Goal: Information Seeking & Learning: Learn about a topic

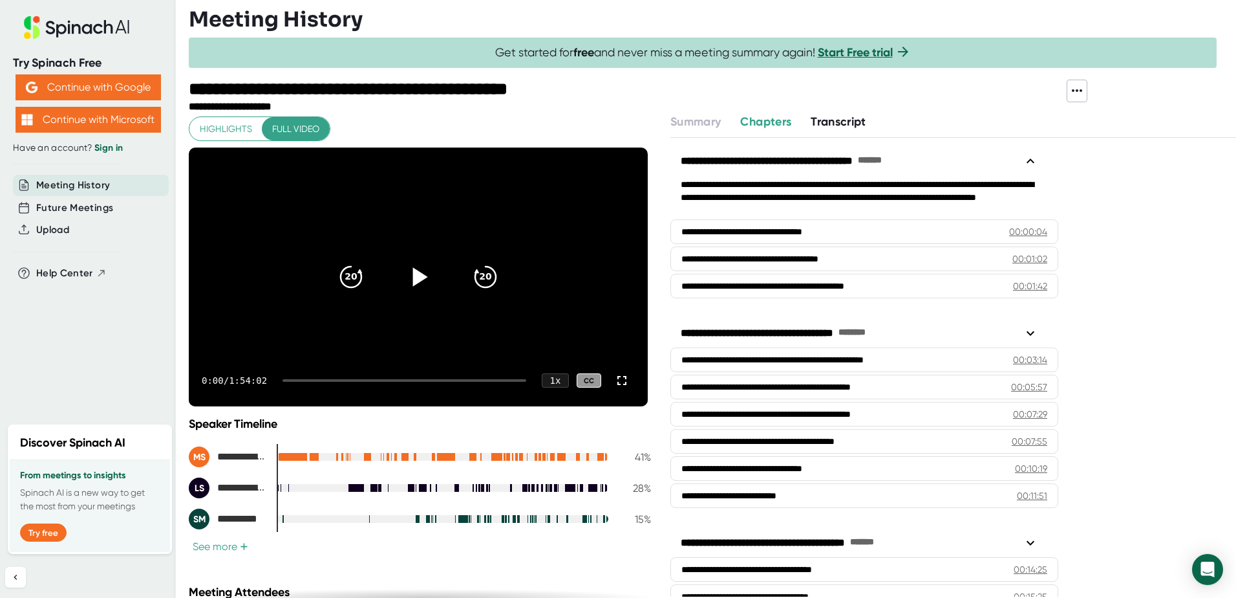
click at [407, 275] on icon at bounding box center [418, 277] width 32 height 32
click at [320, 380] on div at bounding box center [405, 380] width 244 height 3
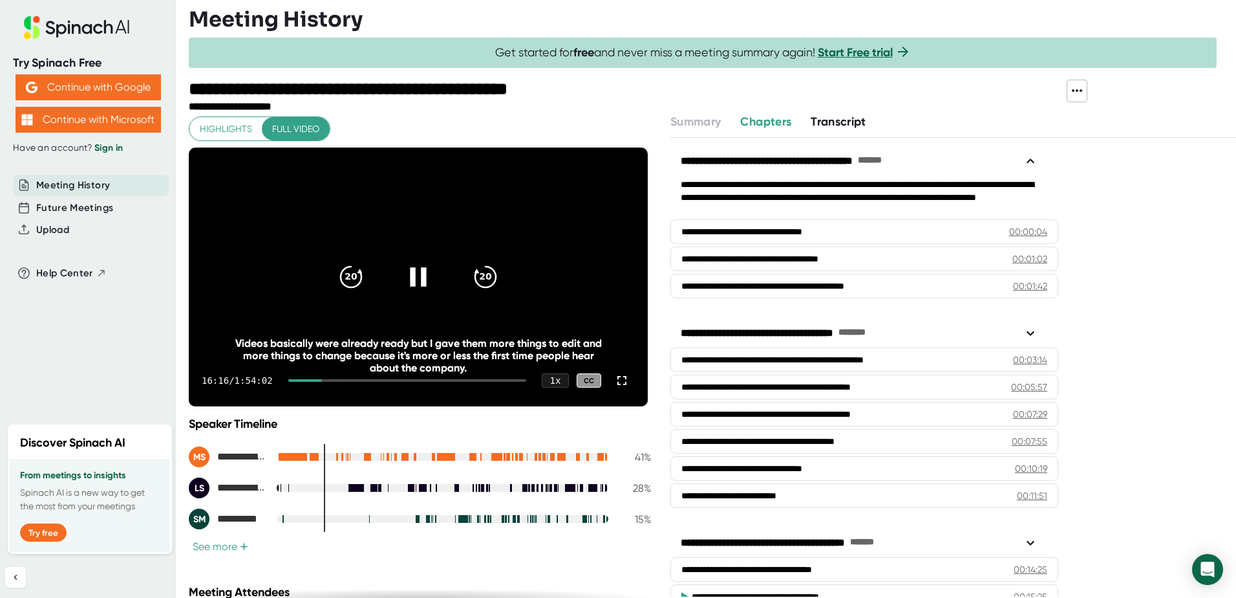
click at [337, 380] on div at bounding box center [407, 380] width 238 height 3
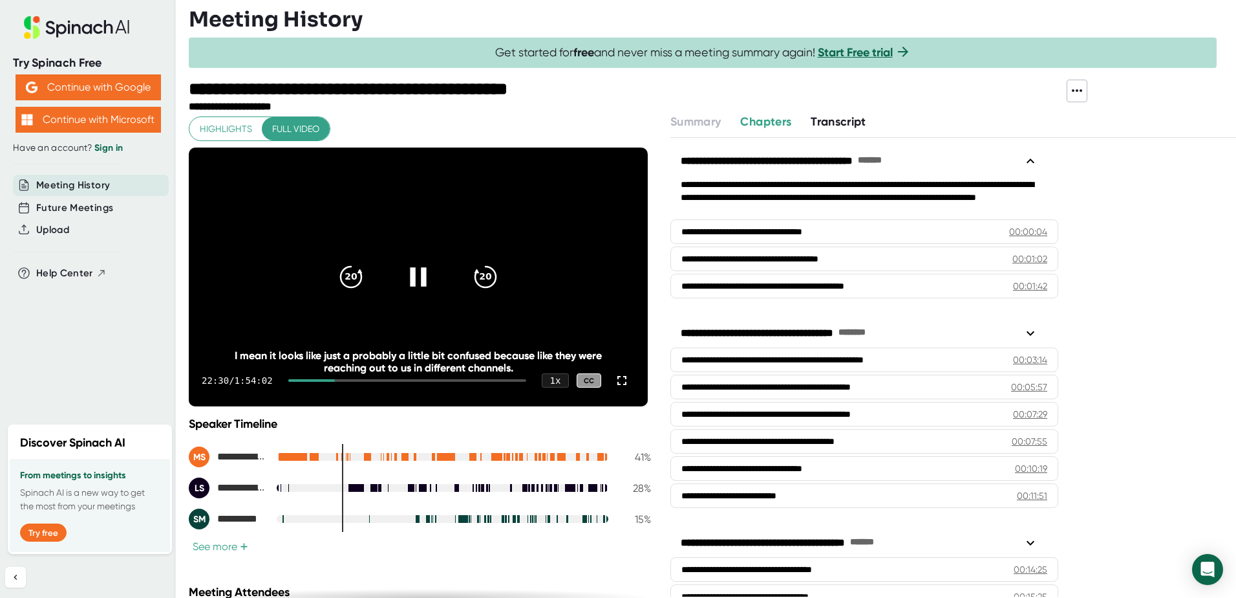
click at [365, 379] on div at bounding box center [407, 380] width 238 height 3
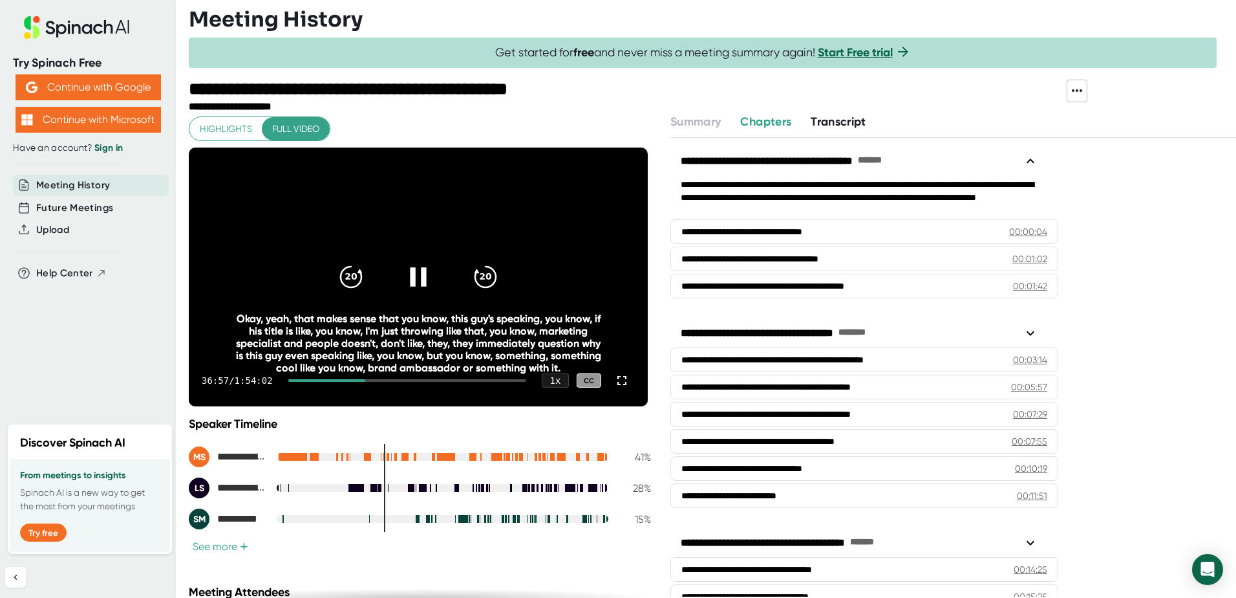
click at [411, 273] on icon at bounding box center [418, 276] width 16 height 19
click at [417, 276] on icon at bounding box center [418, 277] width 32 height 32
click at [415, 275] on icon at bounding box center [420, 276] width 15 height 19
click at [416, 274] on icon at bounding box center [418, 277] width 32 height 32
click at [422, 282] on icon at bounding box center [418, 277] width 32 height 32
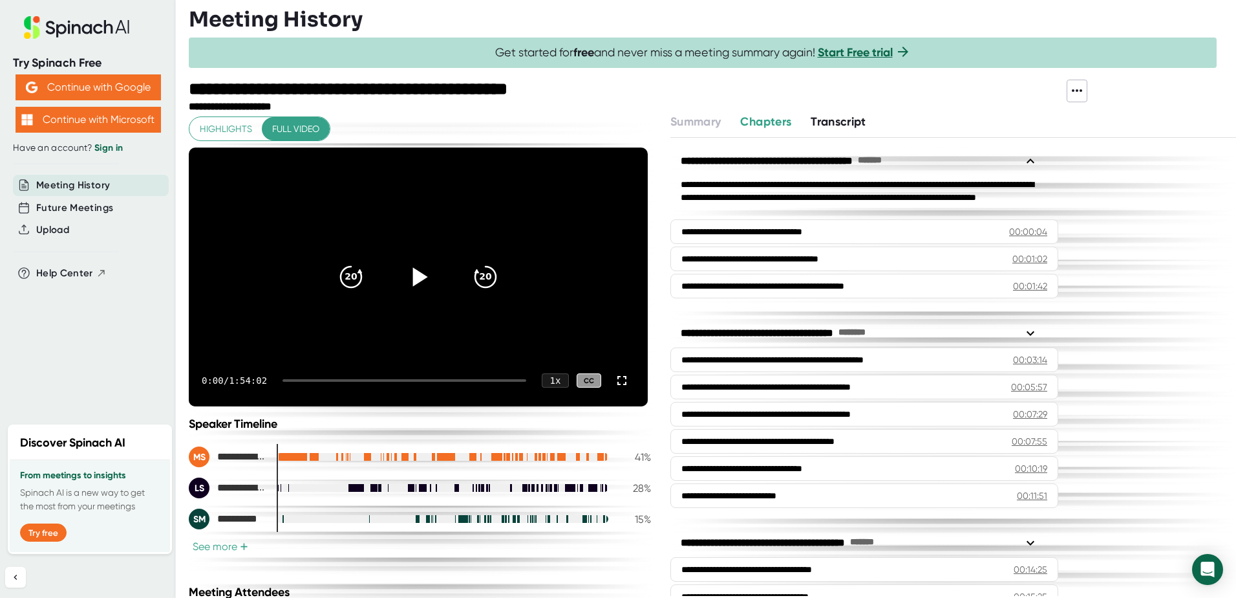
click at [416, 275] on icon at bounding box center [420, 276] width 15 height 19
click at [336, 377] on div "0:01 / 1:54:02 1 x CC" at bounding box center [418, 380] width 459 height 52
click at [336, 380] on div at bounding box center [405, 380] width 244 height 3
click at [356, 381] on div at bounding box center [407, 380] width 238 height 3
click at [368, 380] on div at bounding box center [407, 380] width 238 height 3
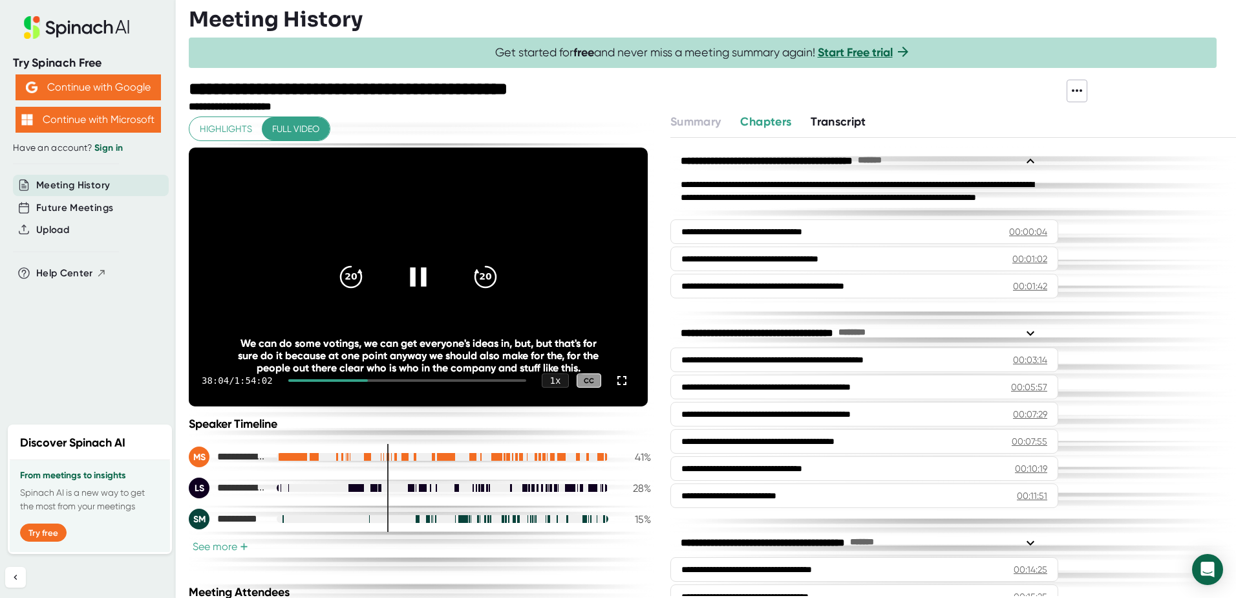
click at [376, 379] on div at bounding box center [407, 380] width 238 height 3
click at [402, 380] on div at bounding box center [407, 380] width 238 height 3
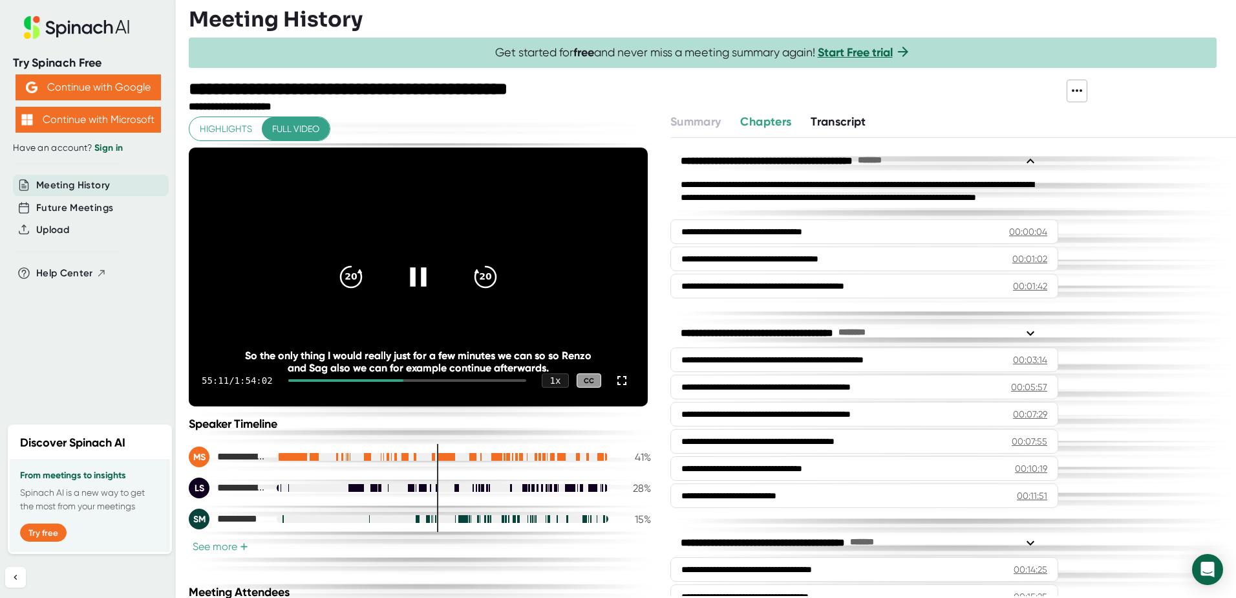
click at [424, 378] on div "55:11 / 1:54:02 1 x CC" at bounding box center [418, 380] width 459 height 52
click at [425, 380] on div at bounding box center [407, 380] width 238 height 3
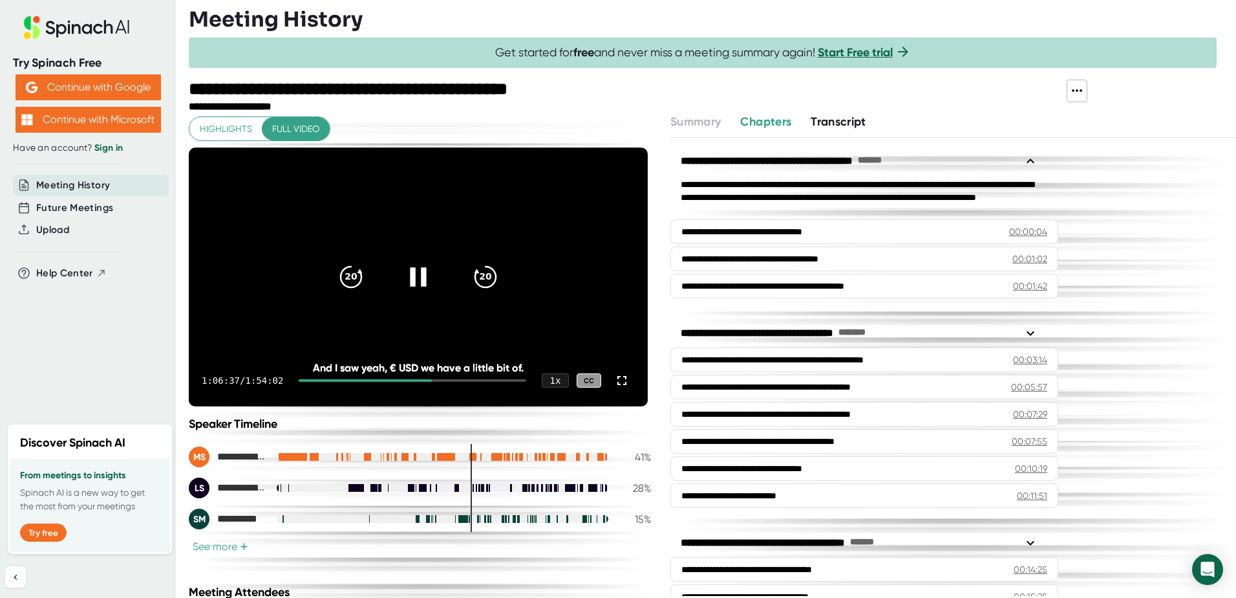
click at [433, 380] on div at bounding box center [413, 380] width 228 height 3
click at [439, 380] on div at bounding box center [413, 380] width 228 height 3
click at [446, 380] on div at bounding box center [413, 380] width 228 height 3
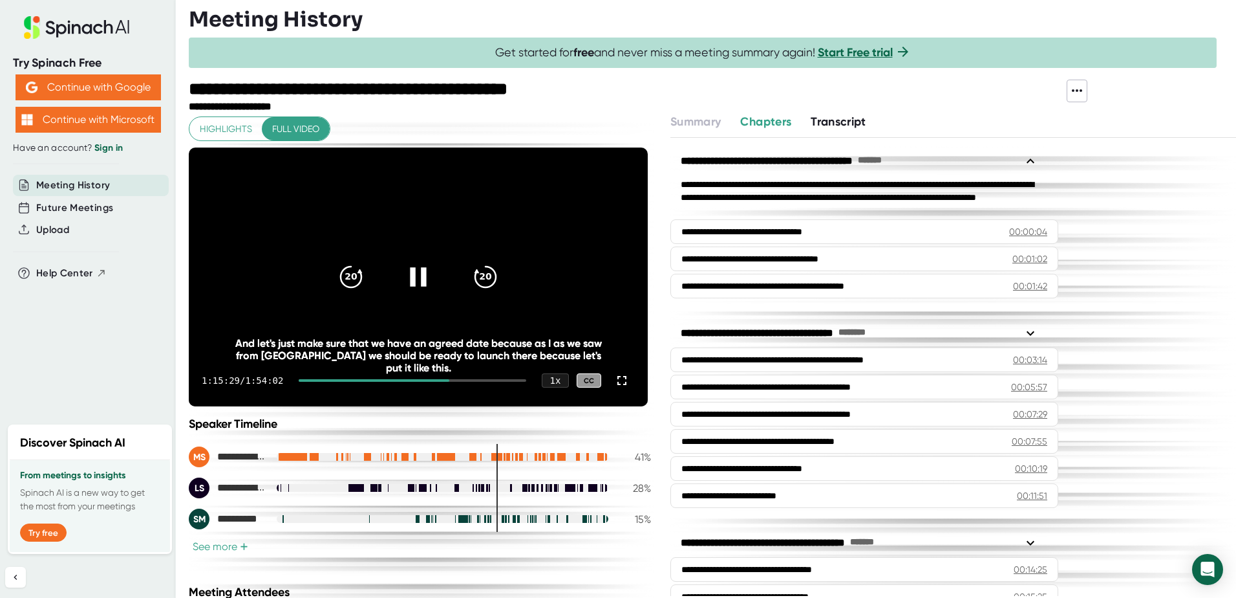
click at [454, 380] on div at bounding box center [413, 380] width 228 height 3
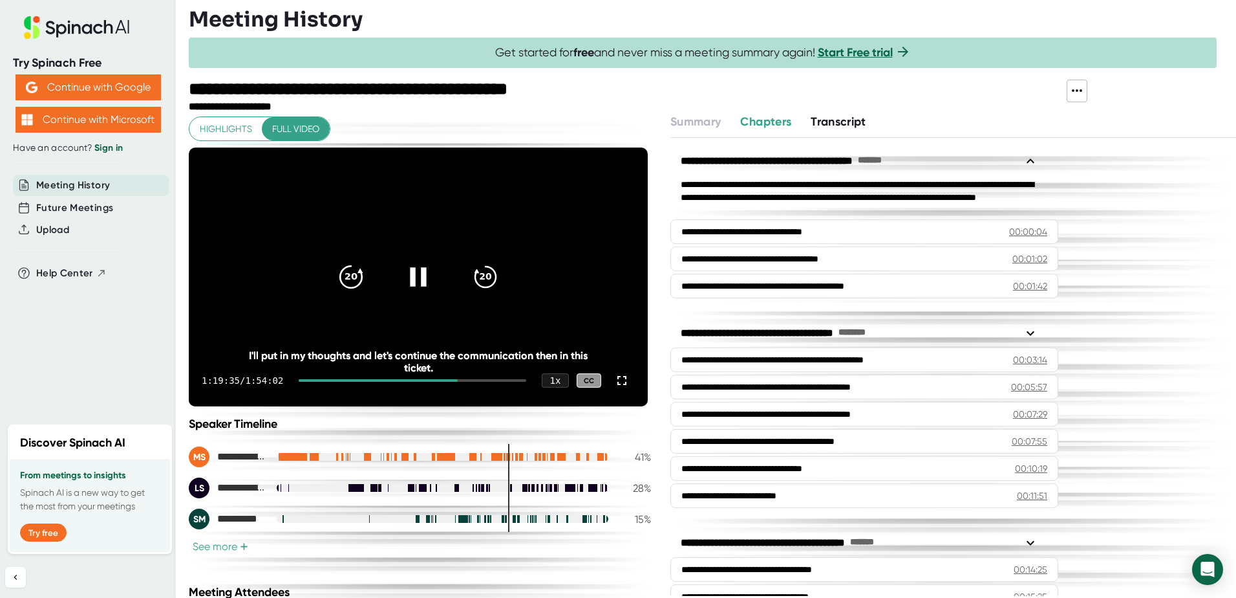
click at [347, 274] on icon "20" at bounding box center [351, 277] width 32 height 32
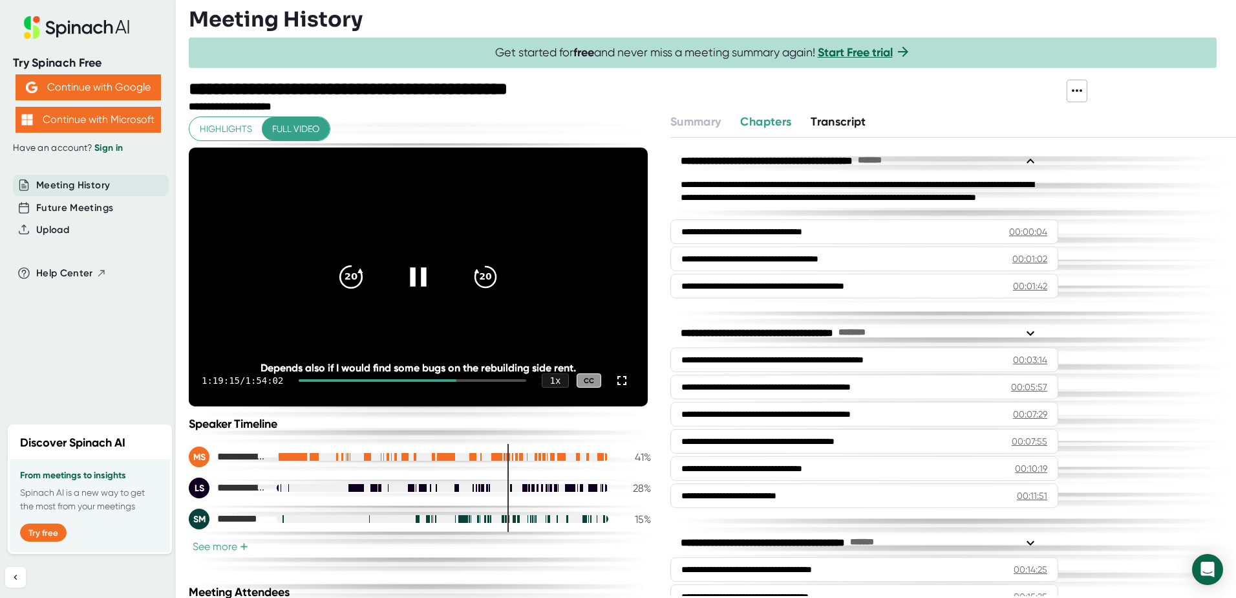
click at [347, 274] on icon "20" at bounding box center [351, 277] width 32 height 32
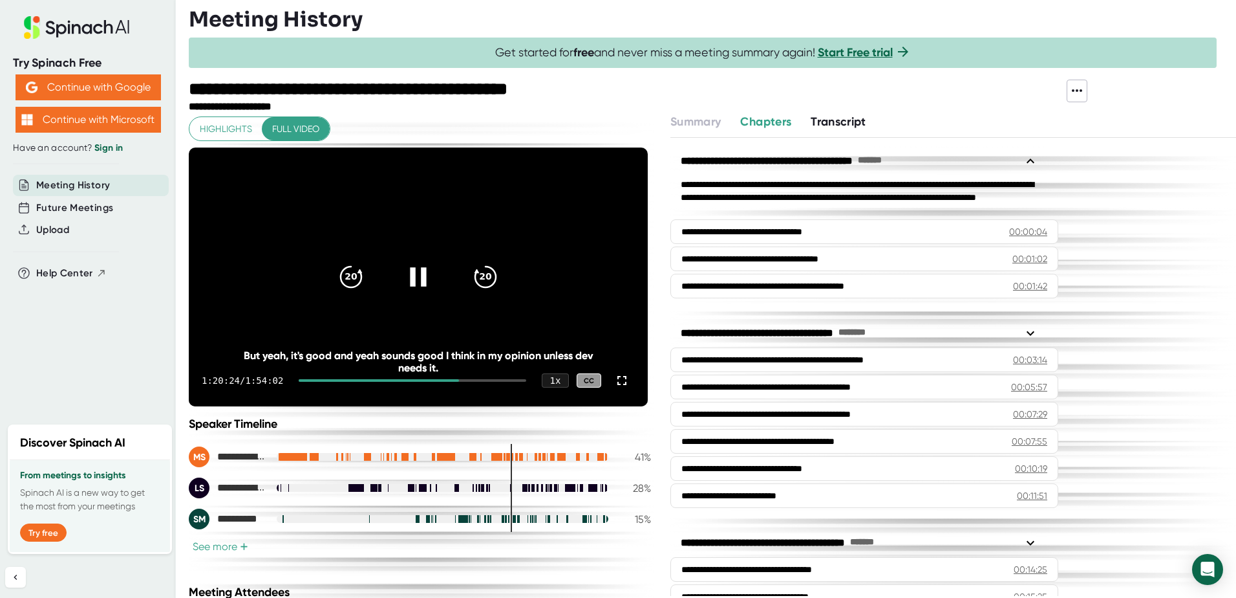
click at [411, 274] on icon at bounding box center [418, 276] width 16 height 19
click at [410, 274] on icon at bounding box center [418, 277] width 32 height 32
click at [408, 272] on icon at bounding box center [418, 277] width 32 height 32
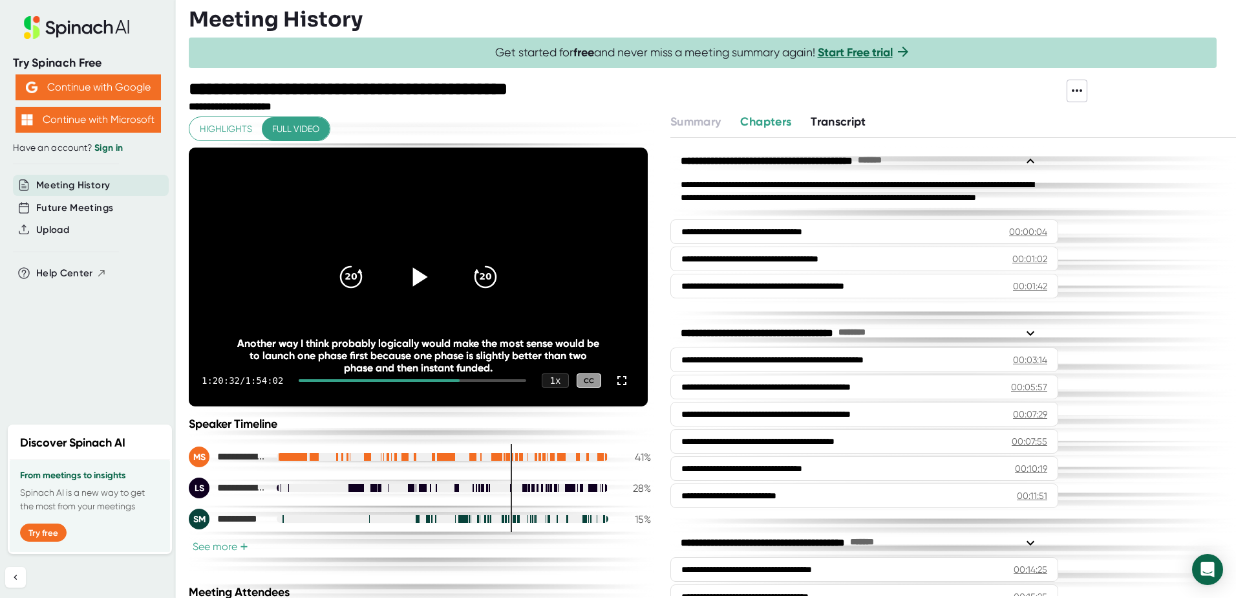
click at [416, 267] on icon at bounding box center [418, 277] width 32 height 32
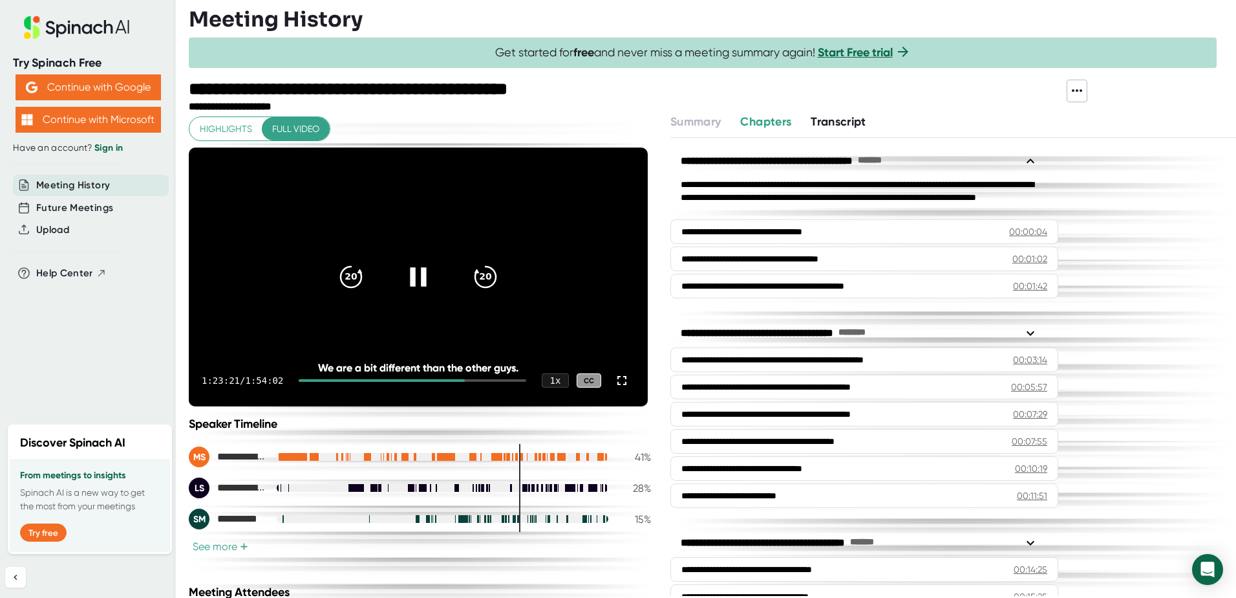
click at [410, 275] on icon at bounding box center [418, 276] width 16 height 19
click at [421, 275] on icon at bounding box center [420, 276] width 15 height 19
click at [420, 275] on icon at bounding box center [418, 276] width 16 height 19
click at [415, 278] on icon at bounding box center [420, 276] width 15 height 19
click at [413, 279] on icon at bounding box center [420, 276] width 15 height 19
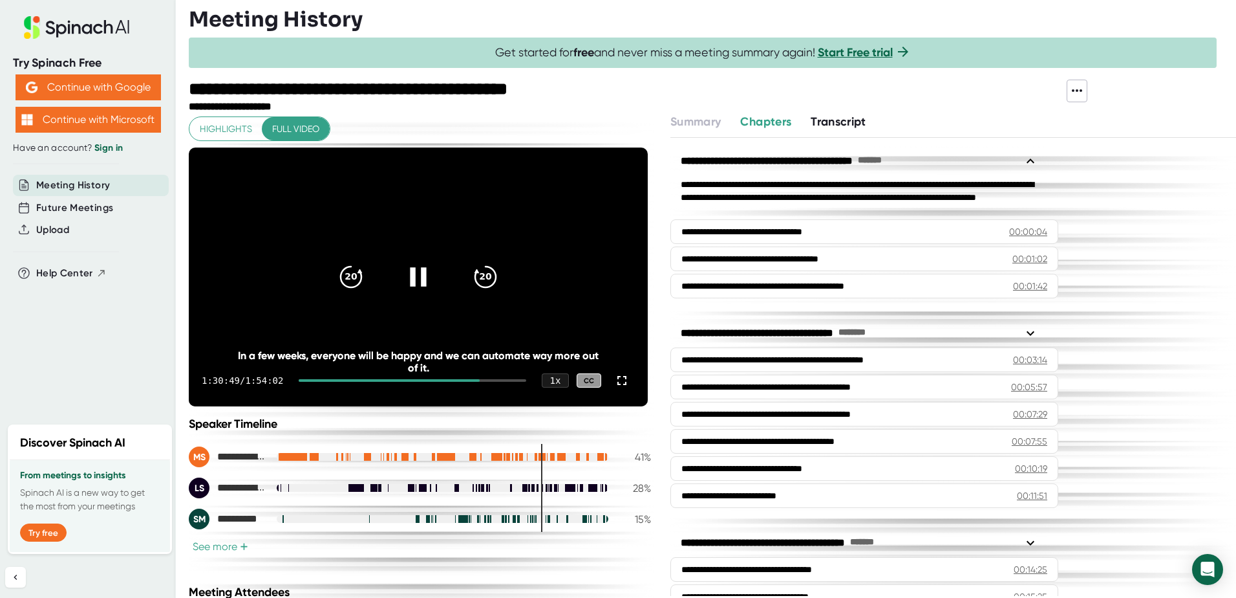
click at [414, 275] on icon at bounding box center [418, 277] width 32 height 32
click at [405, 272] on icon at bounding box center [418, 277] width 32 height 32
click at [419, 273] on icon at bounding box center [418, 276] width 16 height 19
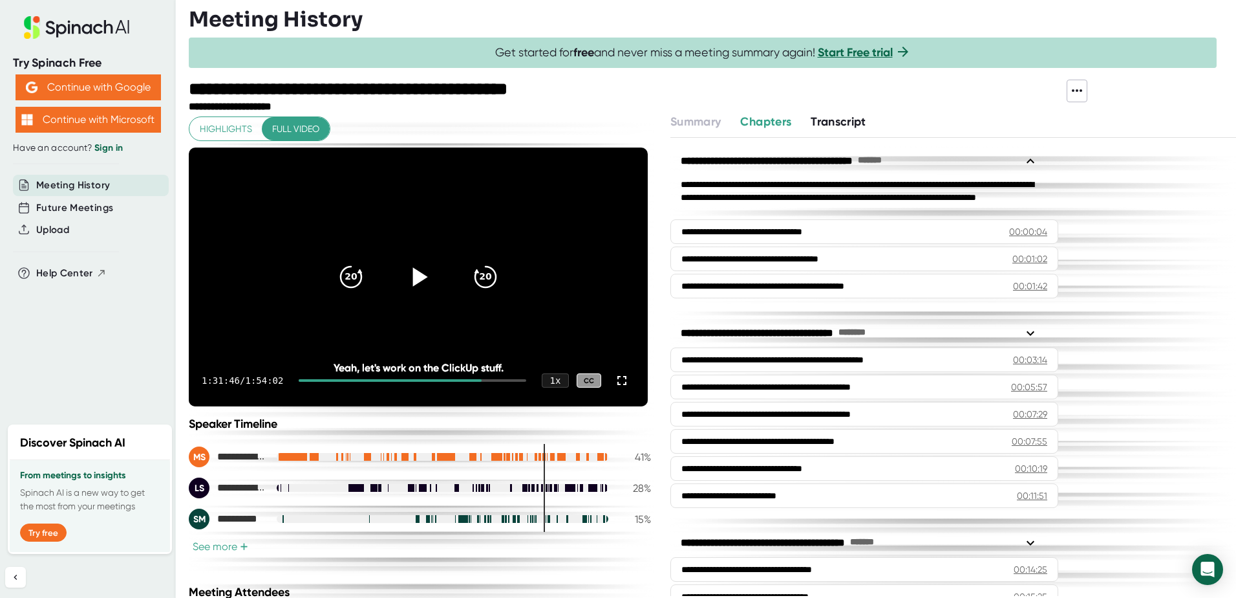
click at [415, 269] on icon at bounding box center [418, 277] width 32 height 32
click at [429, 277] on icon at bounding box center [418, 277] width 32 height 32
click at [410, 275] on icon at bounding box center [418, 277] width 32 height 32
click at [421, 270] on icon at bounding box center [418, 276] width 16 height 19
click at [410, 277] on icon at bounding box center [418, 277] width 32 height 32
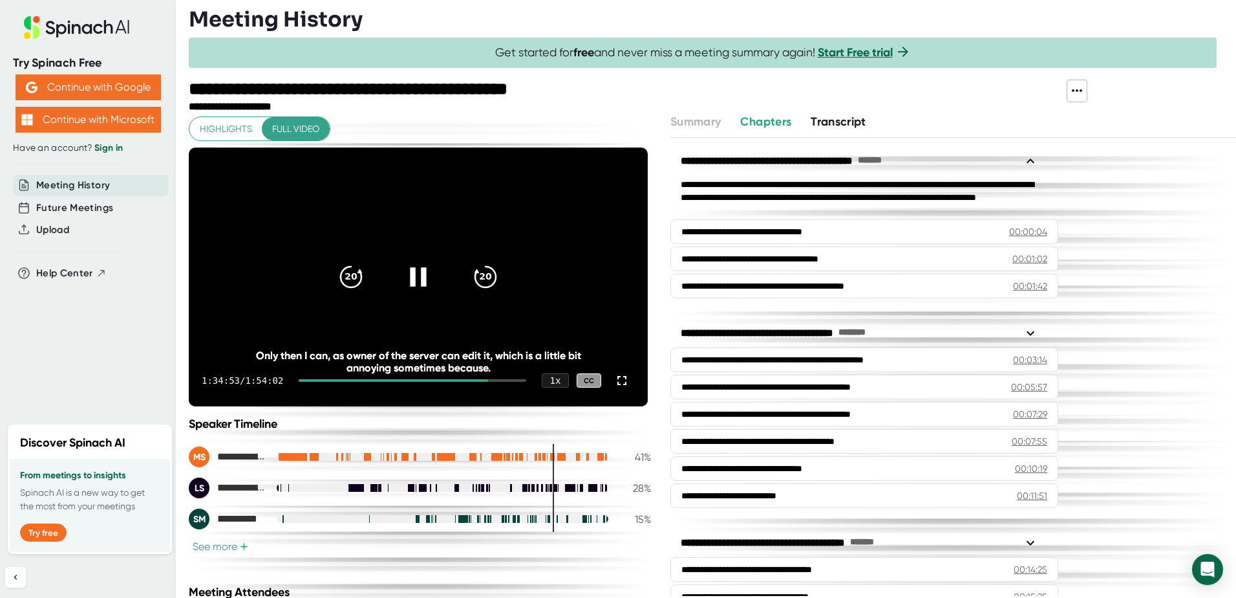
click at [418, 267] on icon at bounding box center [418, 277] width 32 height 32
click at [410, 281] on icon at bounding box center [418, 277] width 32 height 32
click at [425, 270] on icon at bounding box center [418, 277] width 32 height 32
click at [408, 273] on icon at bounding box center [418, 277] width 32 height 32
click at [417, 268] on icon at bounding box center [418, 277] width 32 height 32
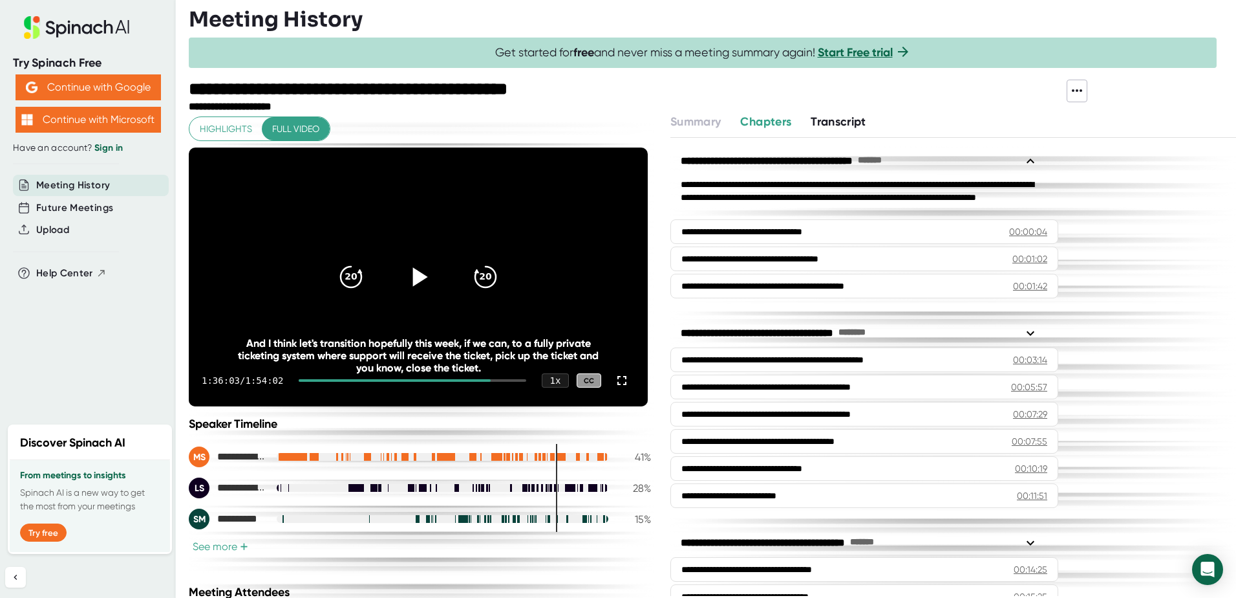
click at [402, 277] on icon at bounding box center [418, 277] width 32 height 32
click at [416, 272] on icon at bounding box center [418, 277] width 32 height 32
click at [420, 279] on icon at bounding box center [420, 276] width 15 height 19
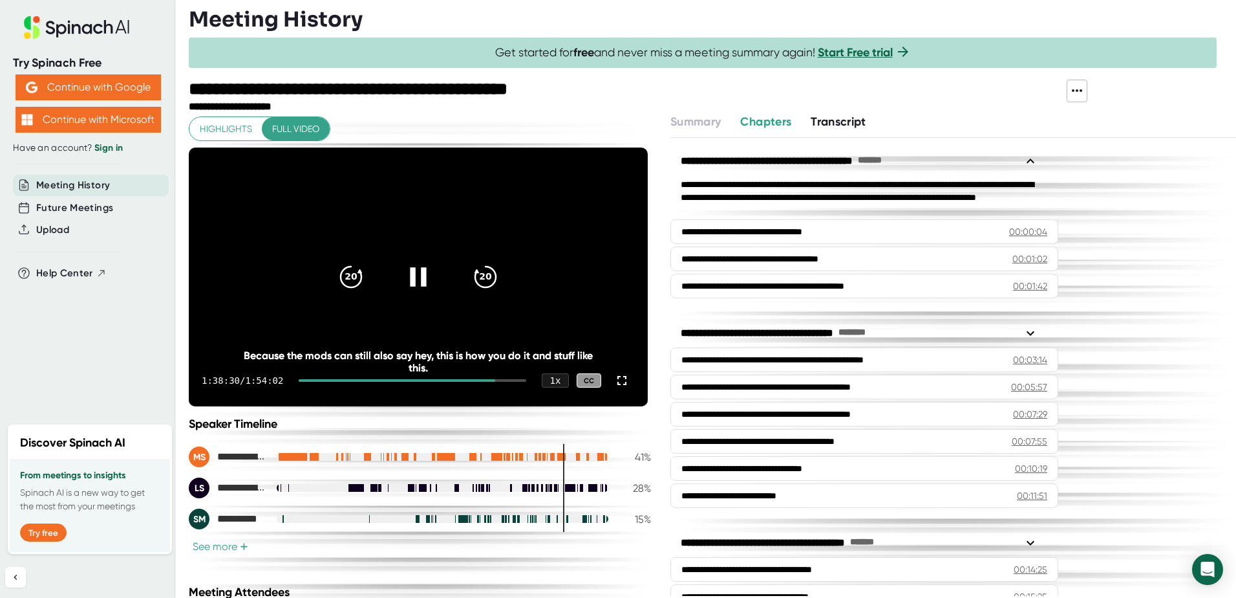
click at [413, 282] on icon at bounding box center [418, 277] width 32 height 32
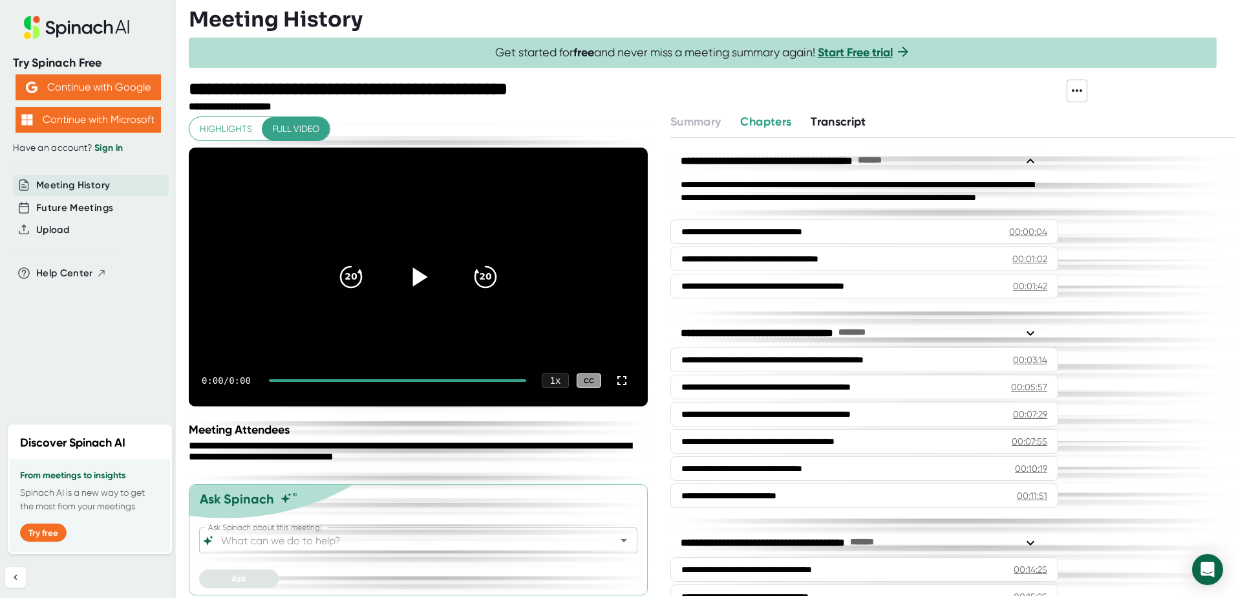
click at [408, 275] on icon at bounding box center [418, 277] width 32 height 32
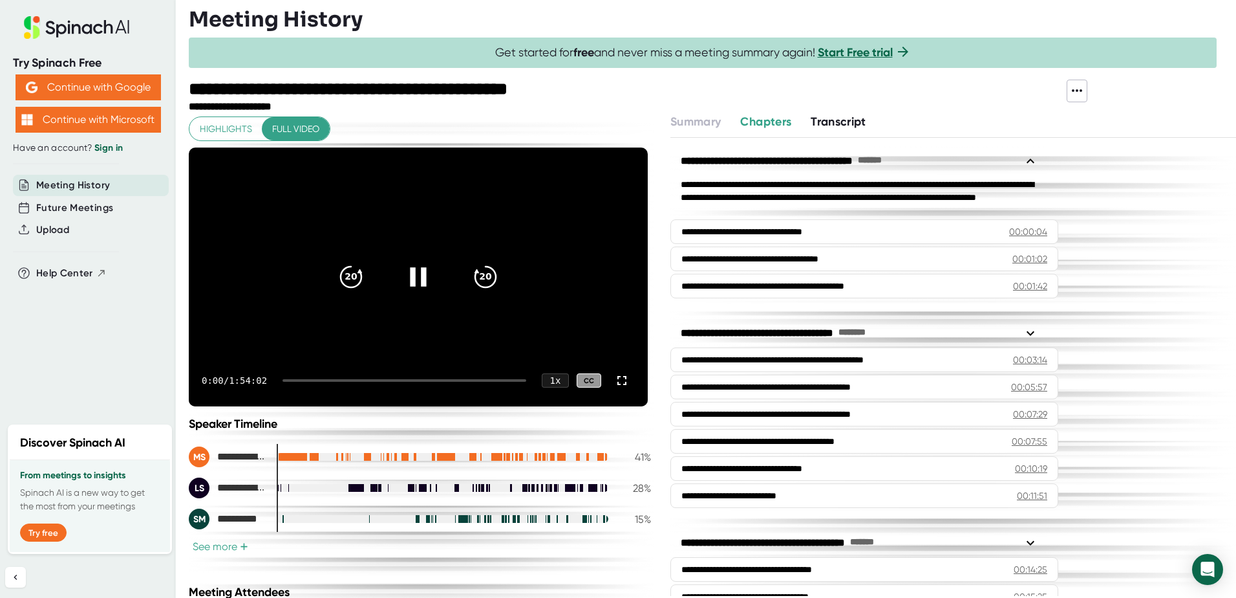
click at [491, 378] on div "0:00 / 1:54:02 1 x CC" at bounding box center [418, 380] width 459 height 52
click at [492, 380] on div at bounding box center [405, 380] width 244 height 3
click at [488, 380] on div at bounding box center [399, 380] width 200 height 3
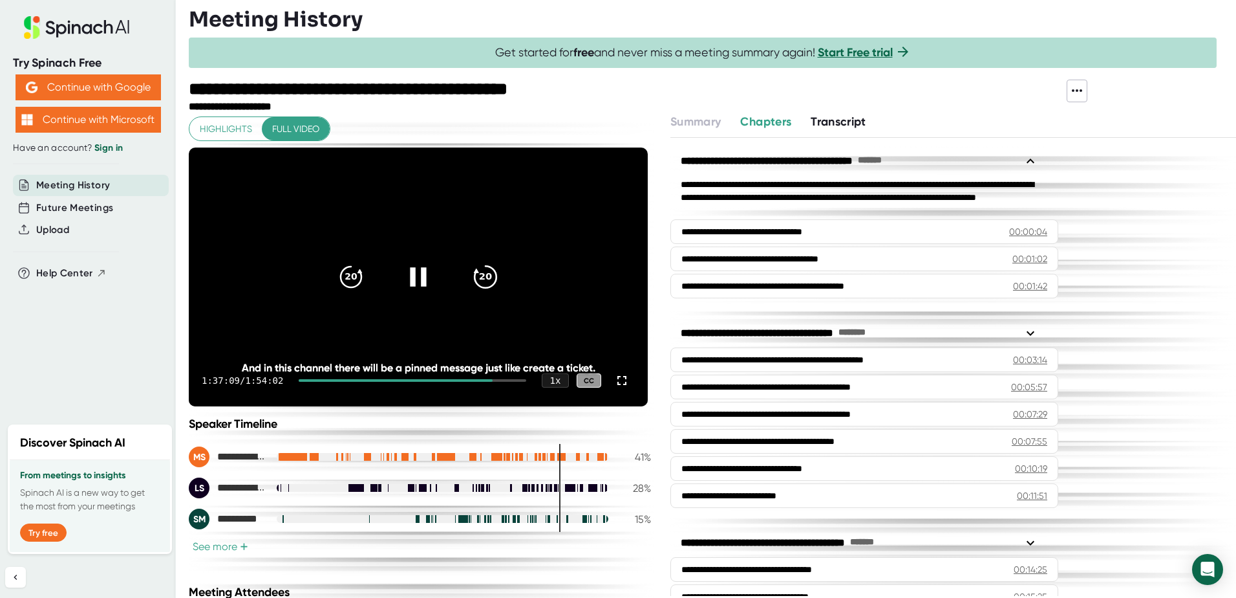
click at [479, 274] on icon "20" at bounding box center [486, 277] width 32 height 32
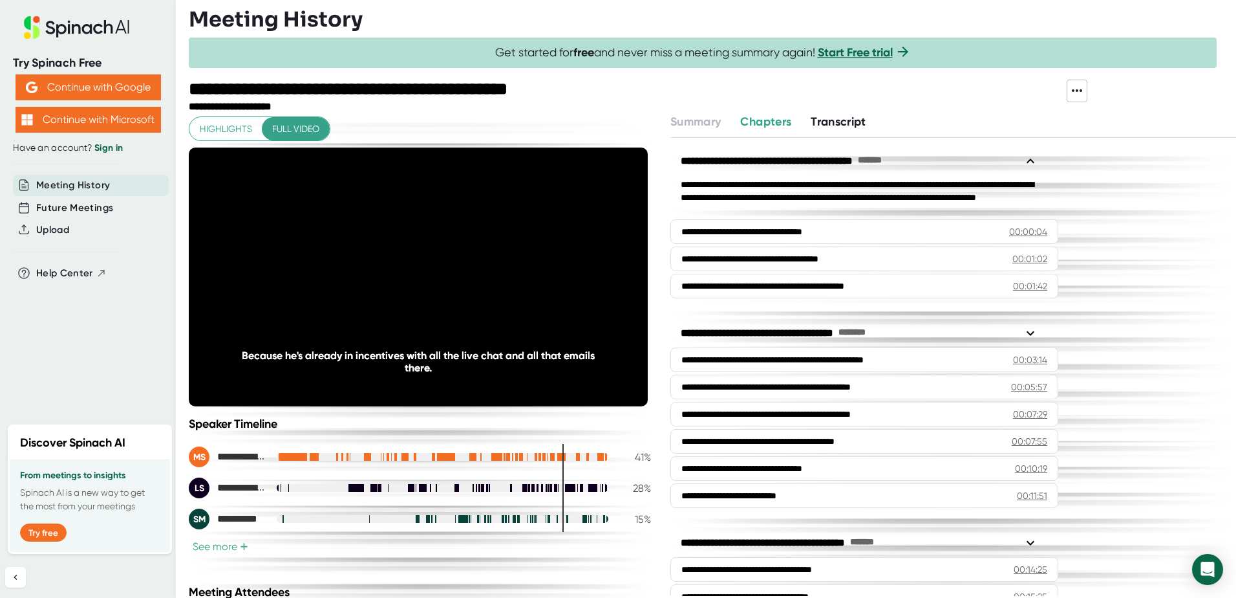
click at [479, 274] on icon "20" at bounding box center [486, 277] width 32 height 32
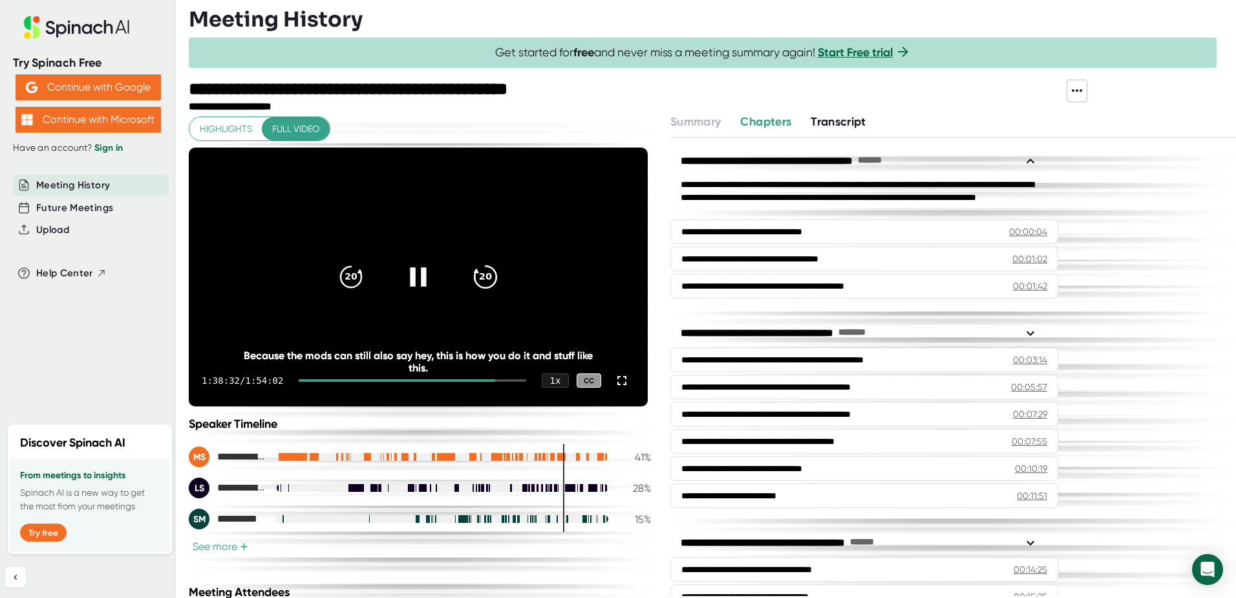
click at [478, 275] on icon "20" at bounding box center [486, 277] width 32 height 32
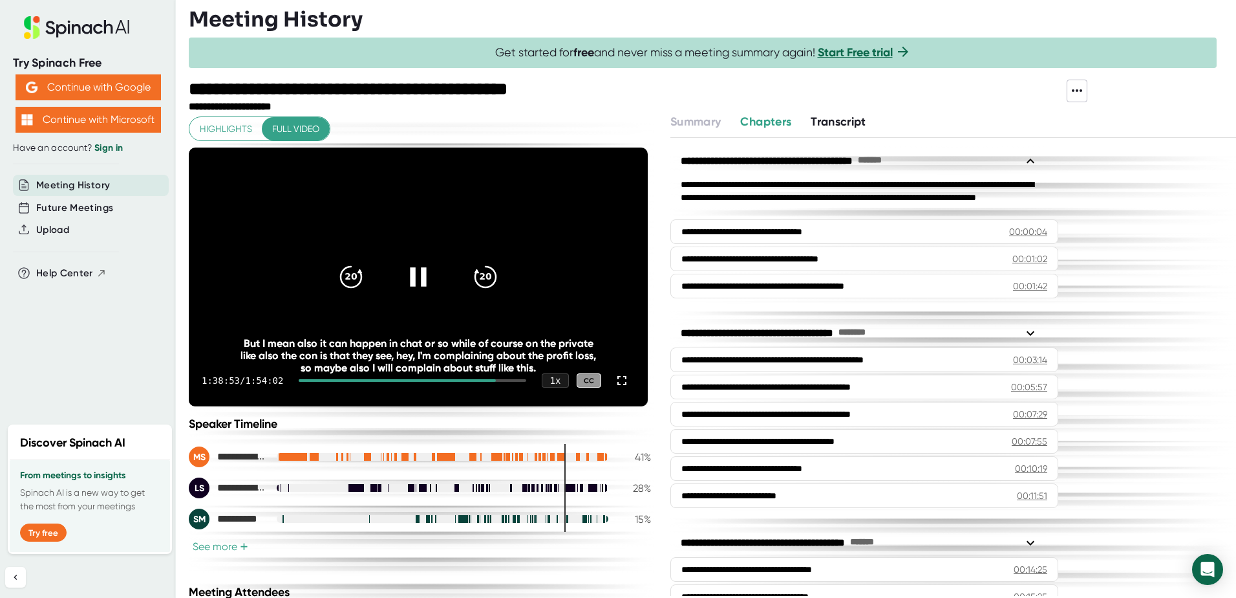
click at [416, 266] on icon at bounding box center [418, 277] width 32 height 32
click at [402, 269] on icon at bounding box center [418, 277] width 32 height 32
click at [480, 277] on icon "20" at bounding box center [486, 277] width 32 height 32
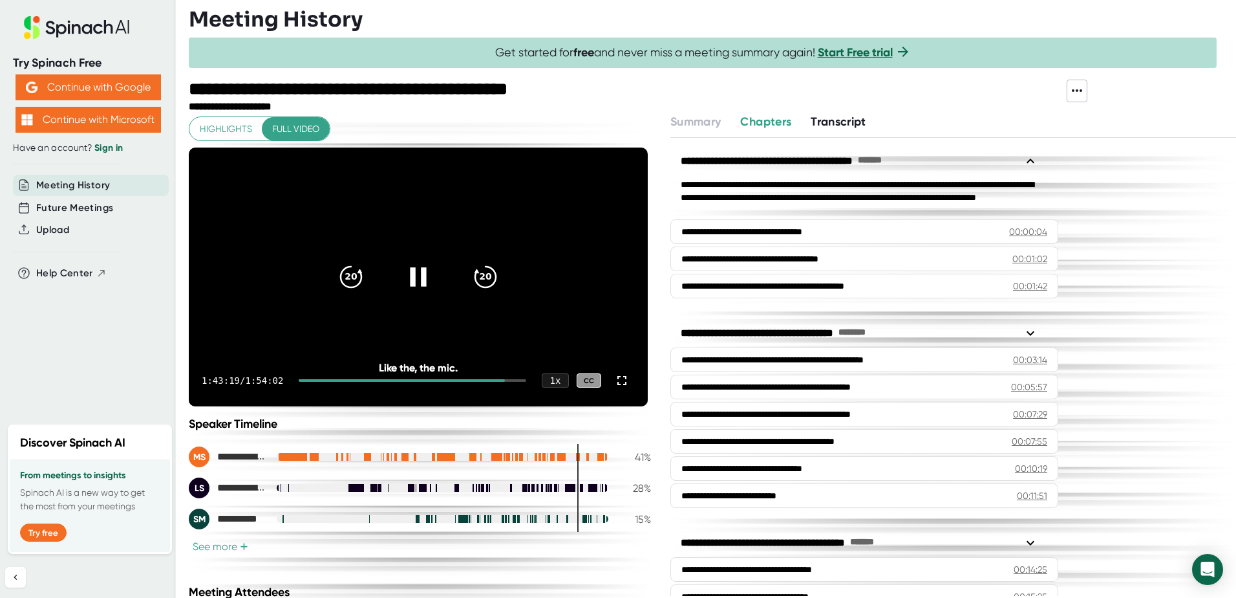
click at [422, 268] on icon at bounding box center [418, 276] width 16 height 19
click at [415, 275] on icon at bounding box center [420, 276] width 15 height 19
click at [393, 284] on div at bounding box center [418, 277] width 54 height 54
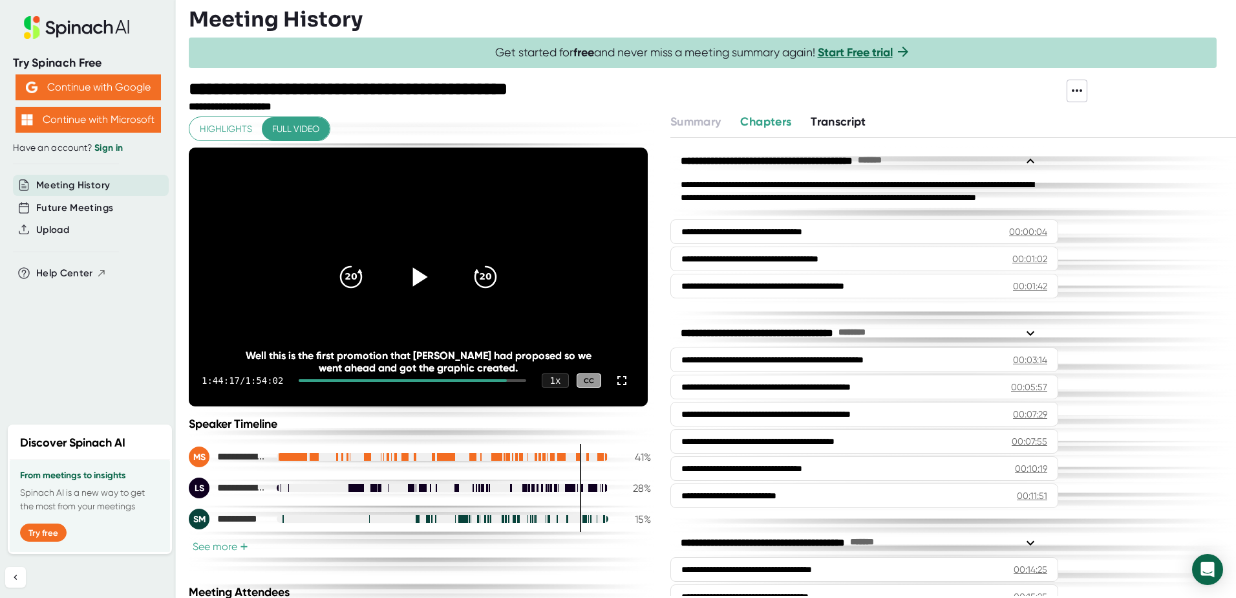
click at [420, 278] on icon at bounding box center [420, 276] width 15 height 19
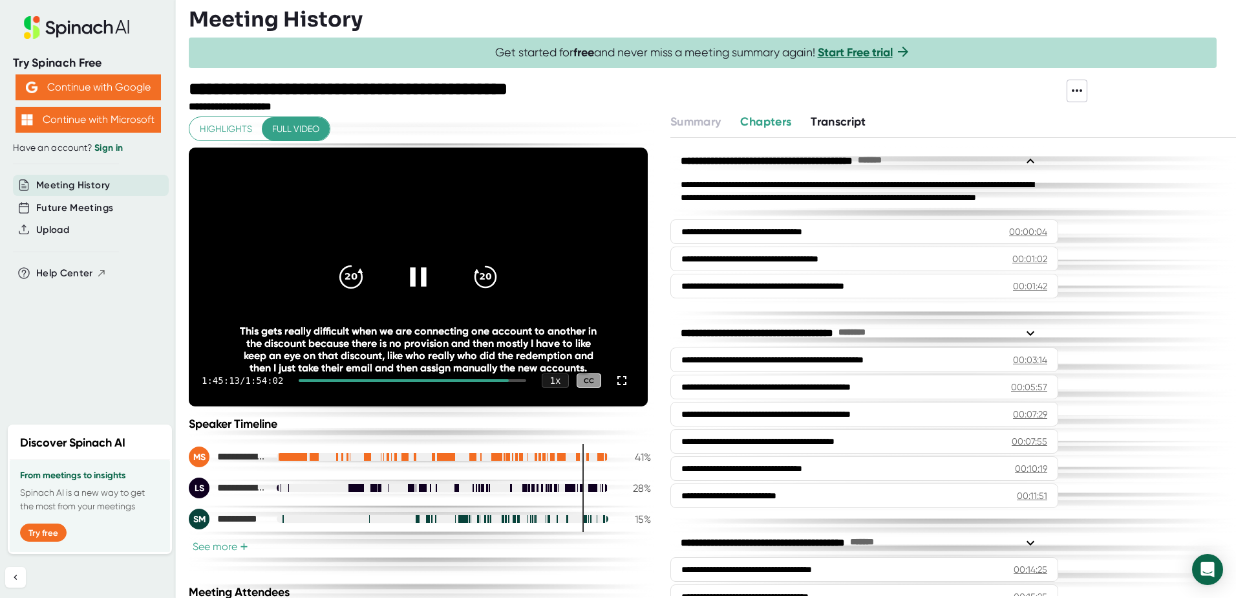
click at [347, 279] on icon "20" at bounding box center [351, 277] width 32 height 32
click at [430, 272] on div at bounding box center [418, 277] width 54 height 54
click at [398, 278] on div at bounding box center [418, 277] width 54 height 54
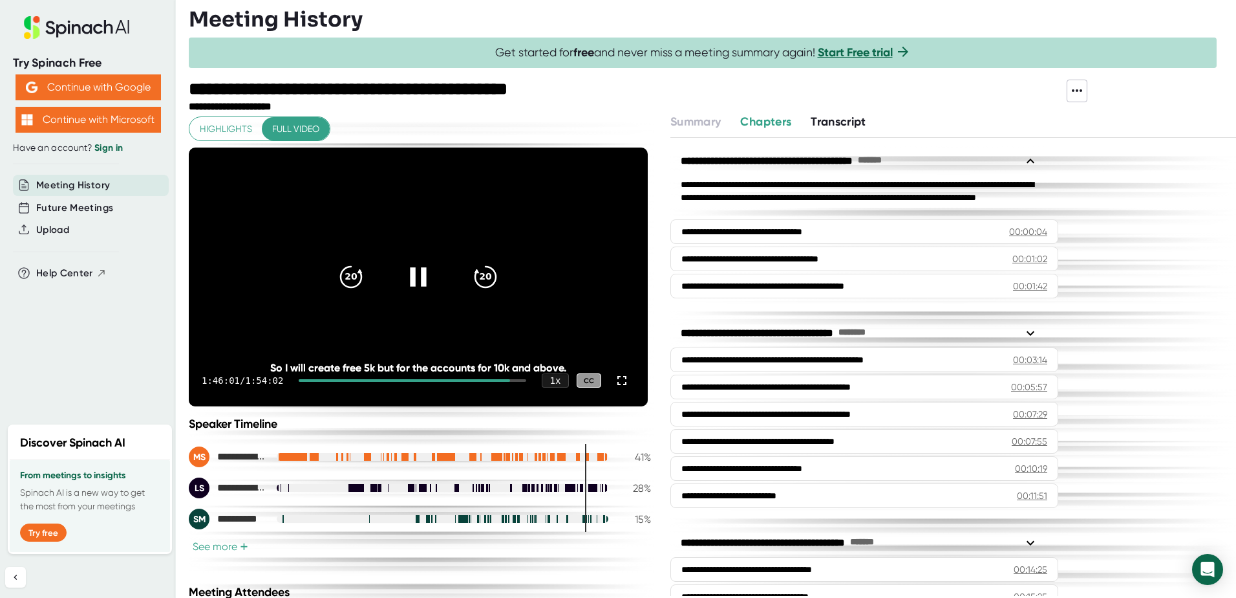
click at [407, 270] on icon at bounding box center [418, 277] width 32 height 32
click at [411, 264] on icon at bounding box center [418, 277] width 32 height 32
click at [424, 282] on icon at bounding box center [418, 277] width 32 height 32
